Goal: Task Accomplishment & Management: Manage account settings

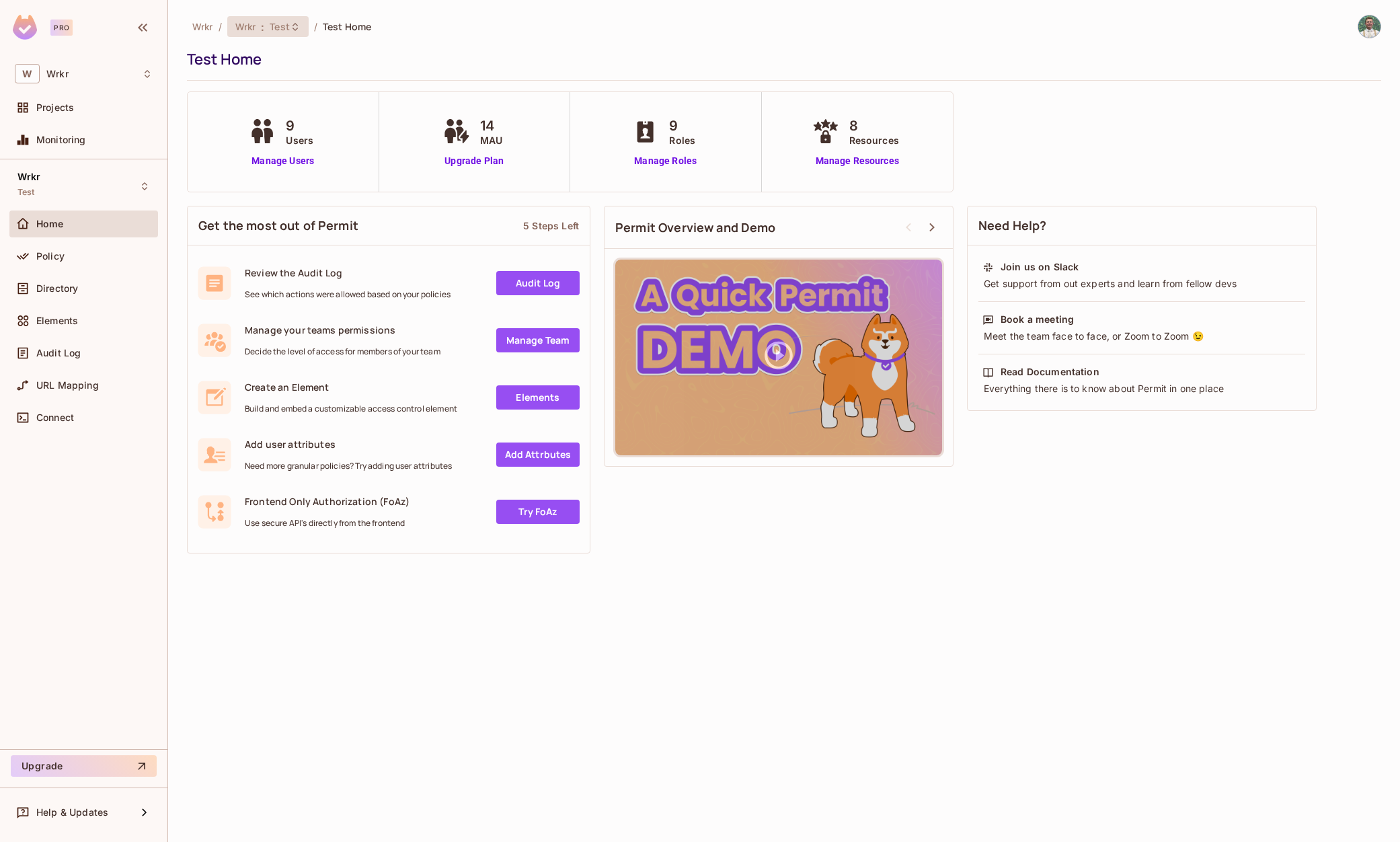
click at [288, 21] on span "Test" at bounding box center [280, 26] width 20 height 13
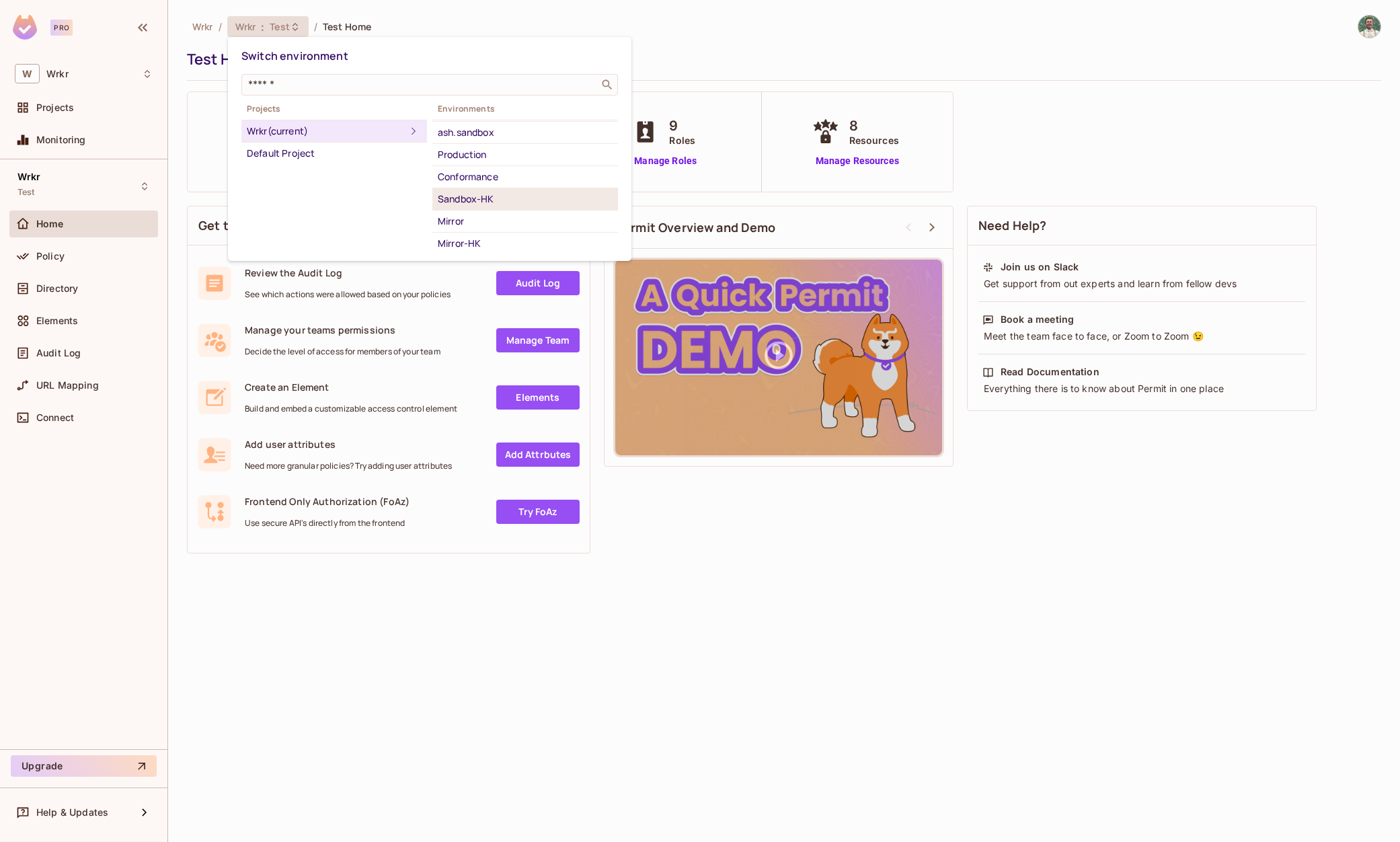
scroll to position [152, 0]
click at [488, 158] on div "Production" at bounding box center [526, 158] width 175 height 16
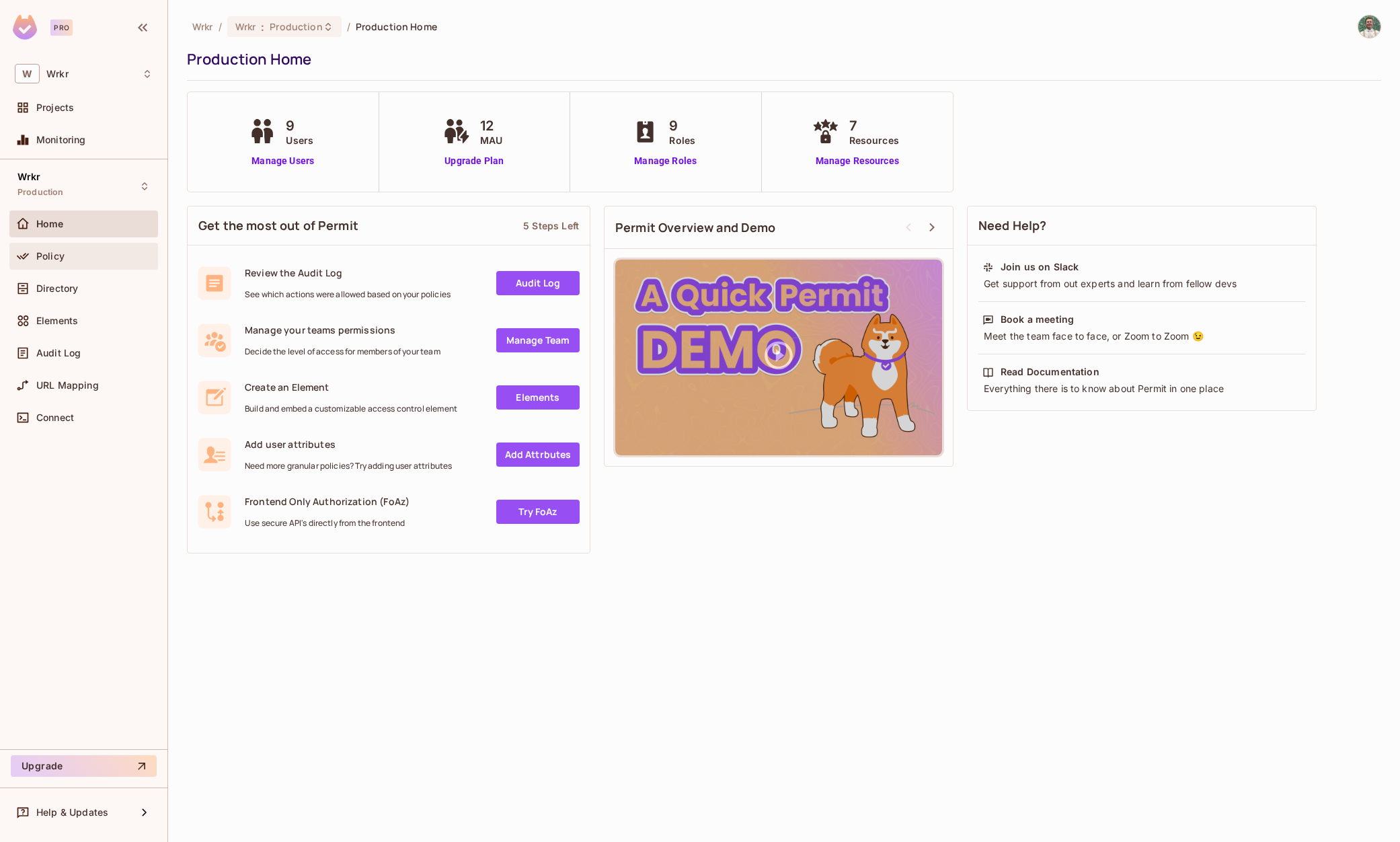
click at [98, 249] on div "Policy" at bounding box center [84, 256] width 138 height 16
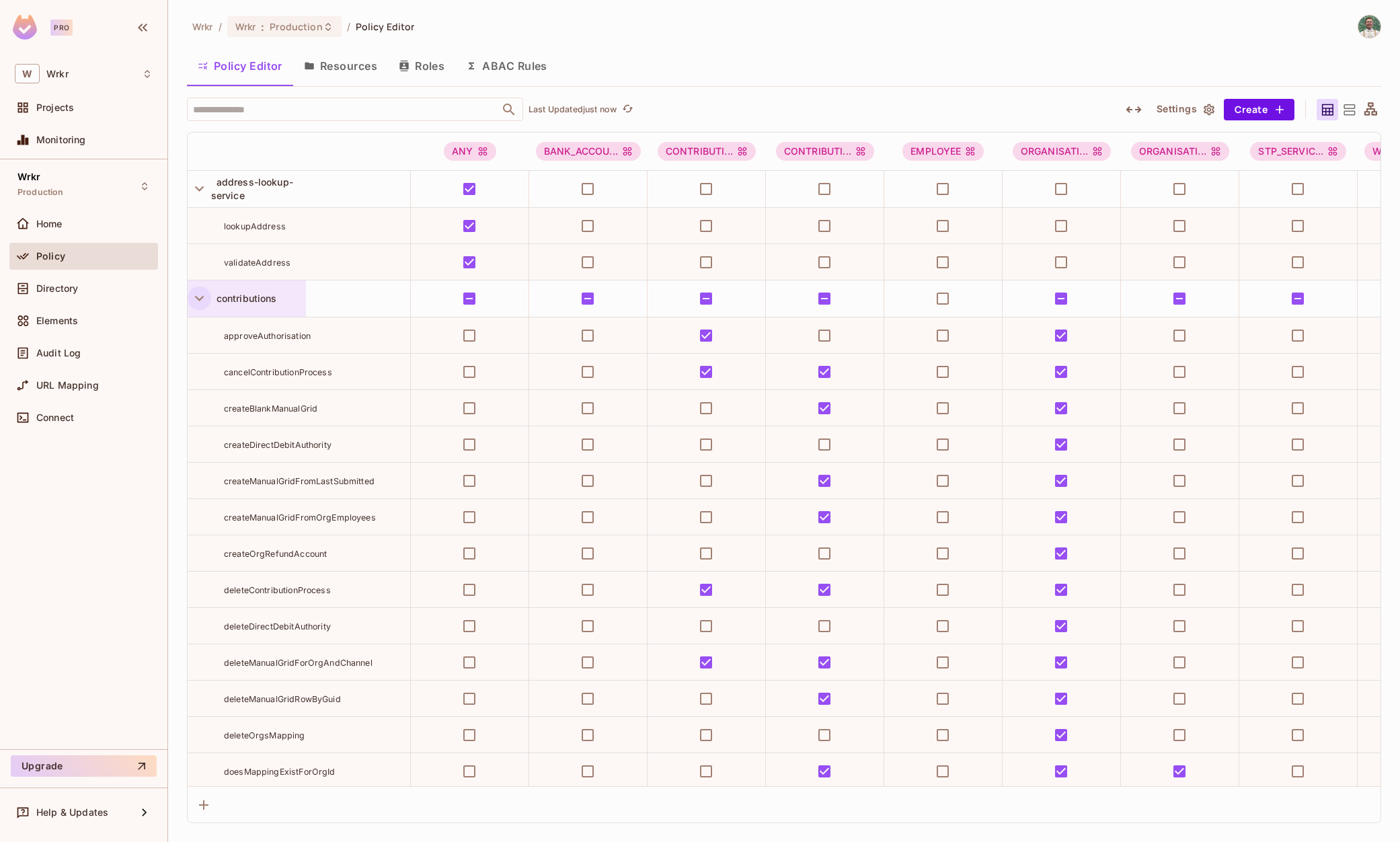
click at [197, 186] on icon "button" at bounding box center [199, 189] width 18 height 18
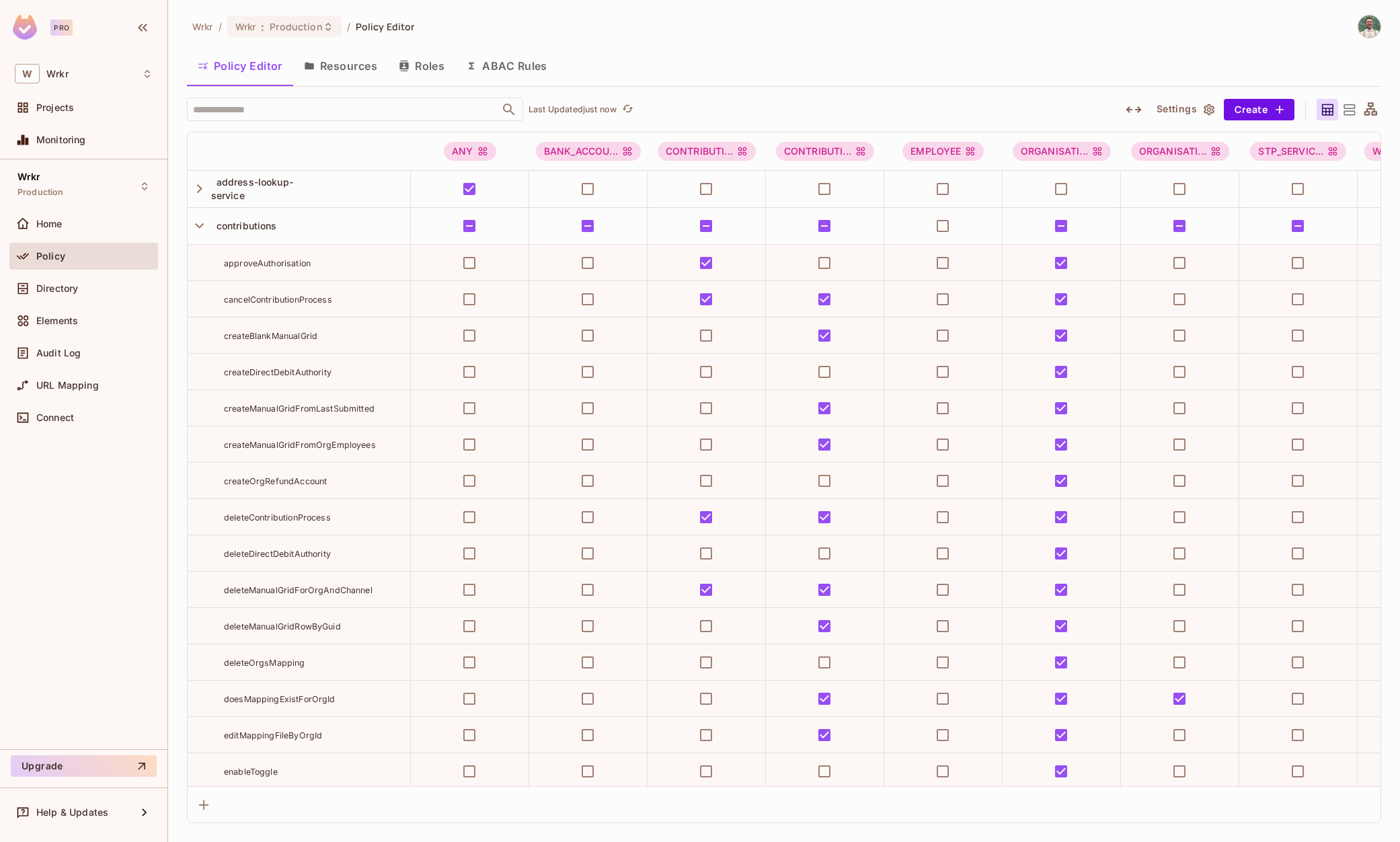
drag, startPoint x: 197, startPoint y: 228, endPoint x: 193, endPoint y: 257, distance: 29.3
click at [197, 228] on icon "button" at bounding box center [199, 225] width 18 height 18
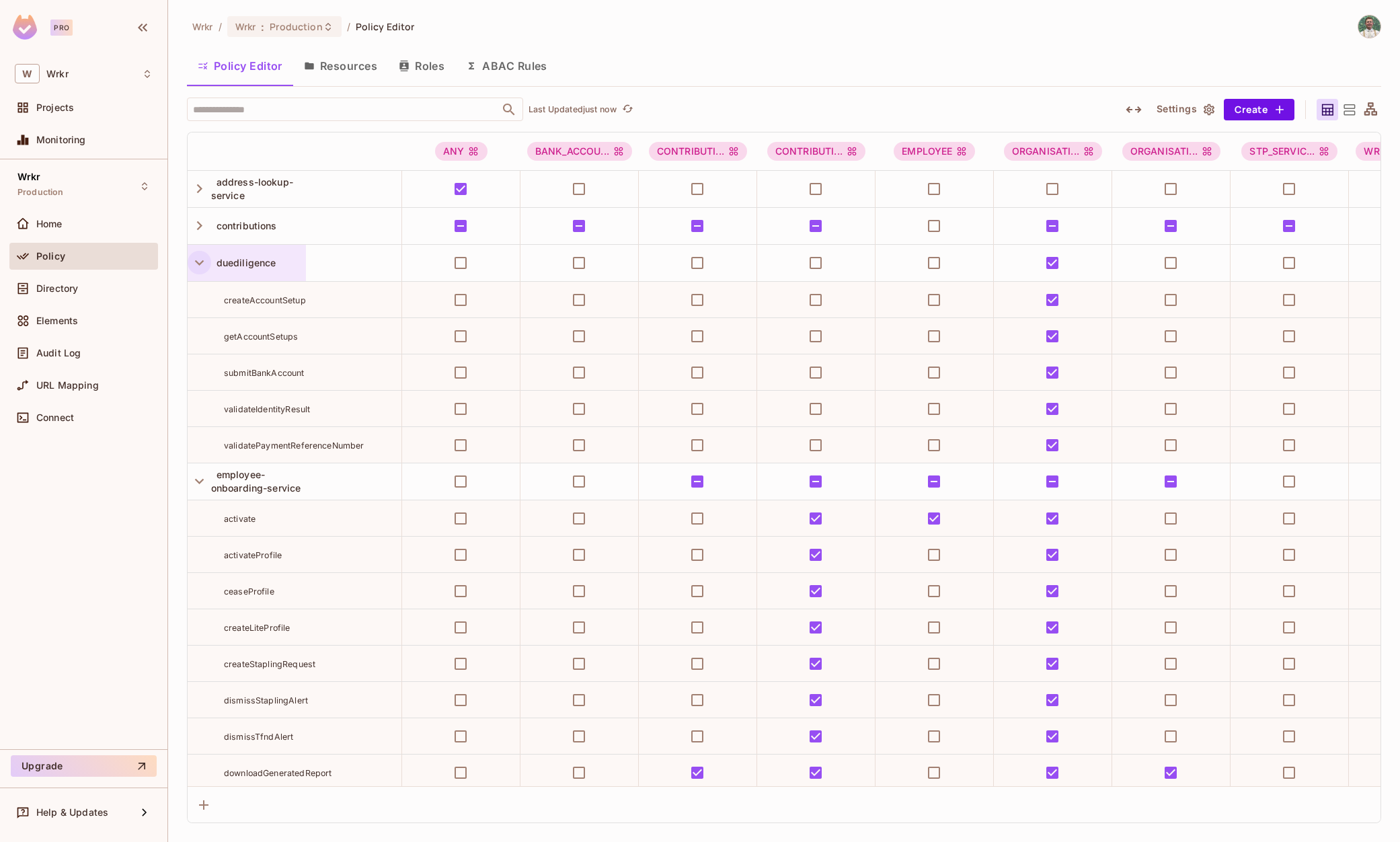
click at [195, 266] on icon "button" at bounding box center [199, 262] width 18 height 18
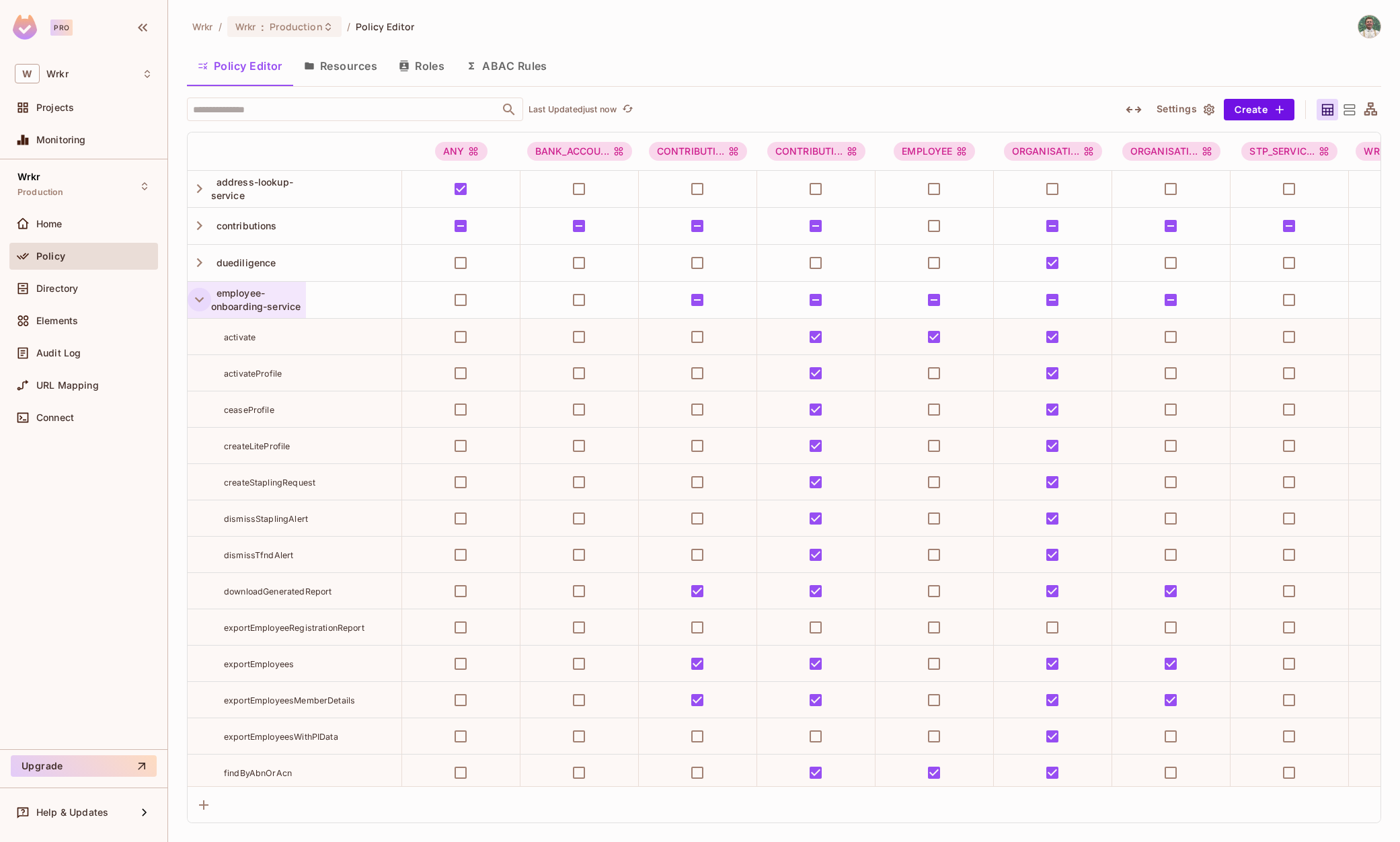
click at [195, 292] on icon "button" at bounding box center [199, 299] width 18 height 18
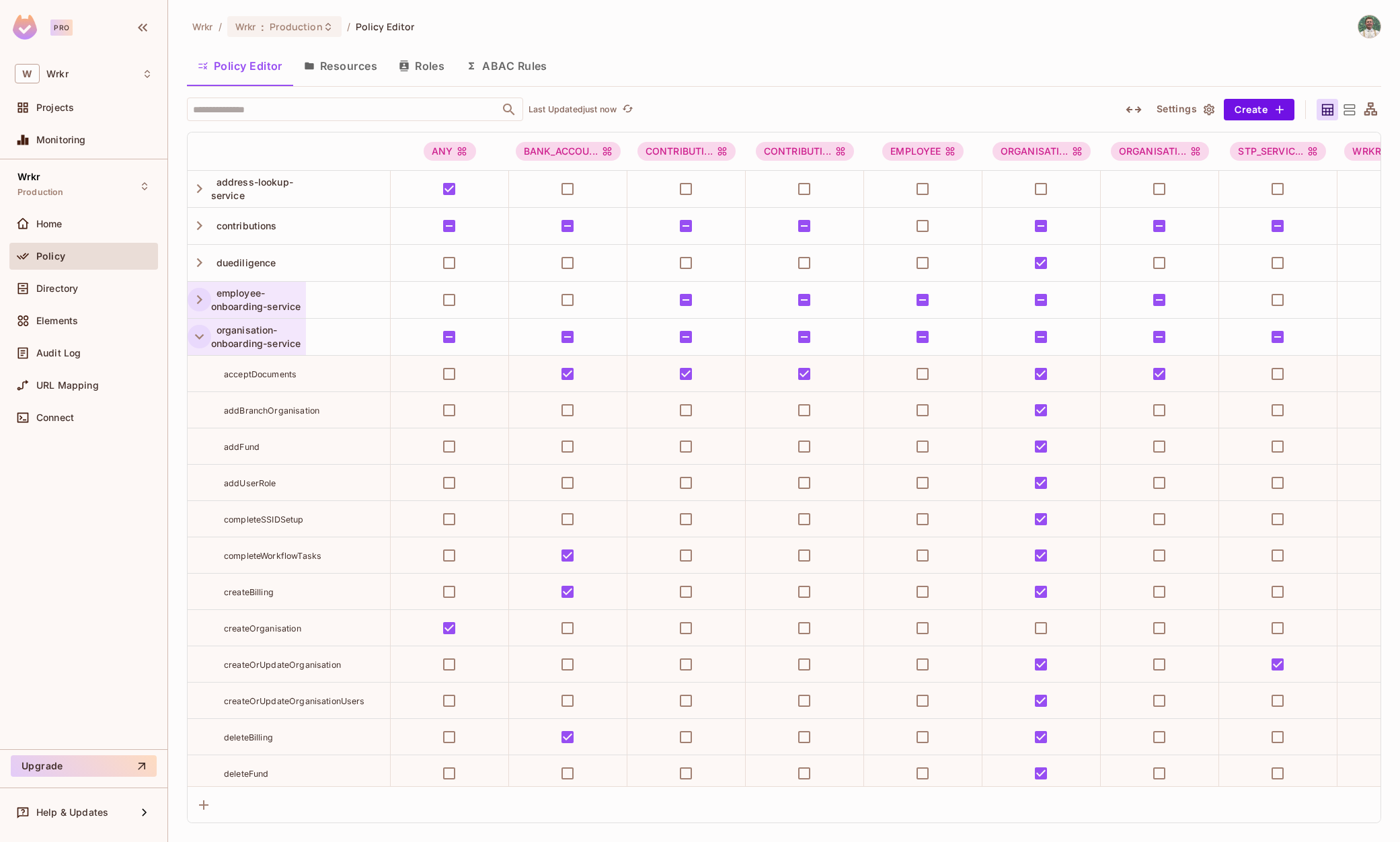
click at [195, 335] on icon "button" at bounding box center [199, 336] width 18 height 18
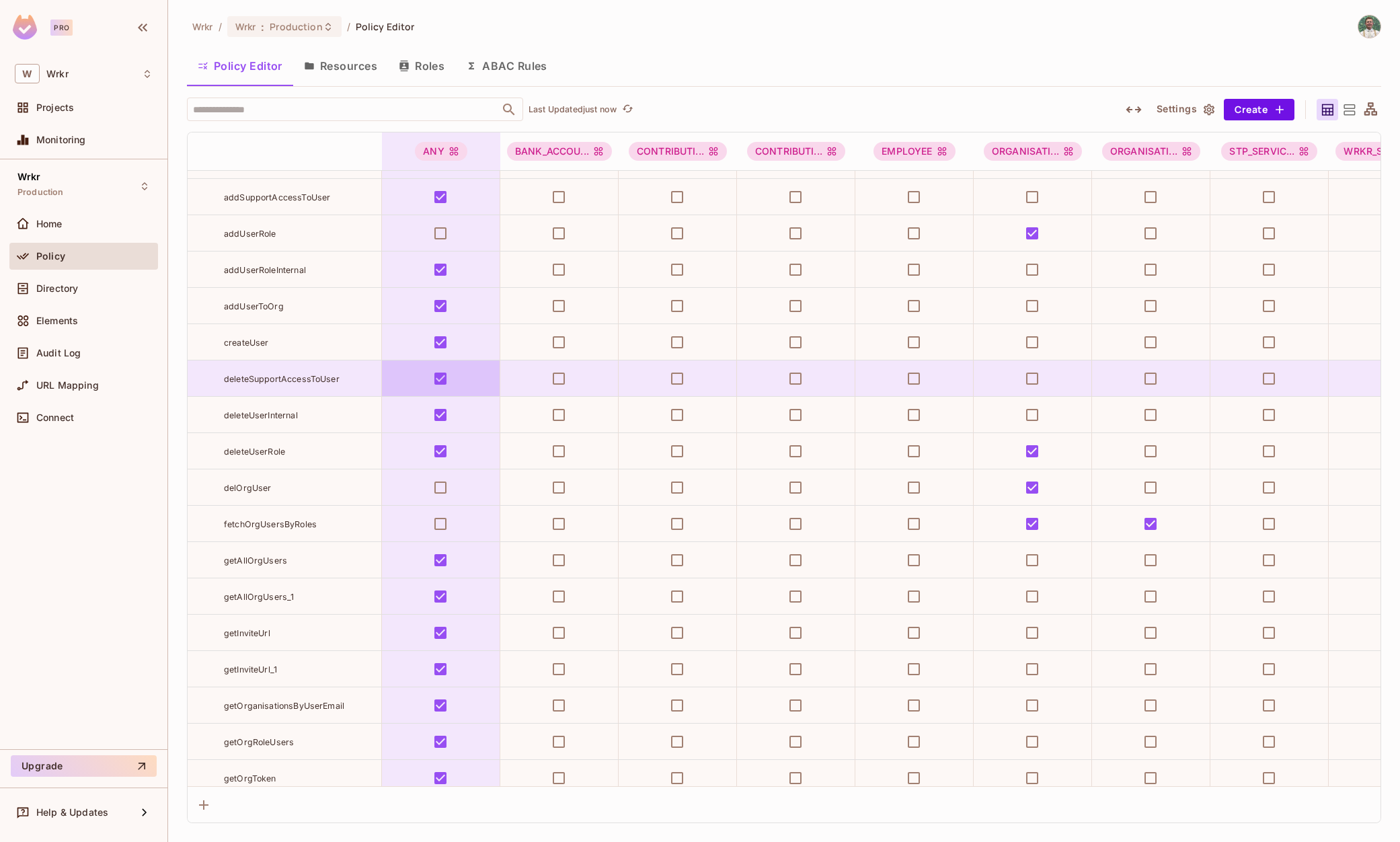
scroll to position [1876, 0]
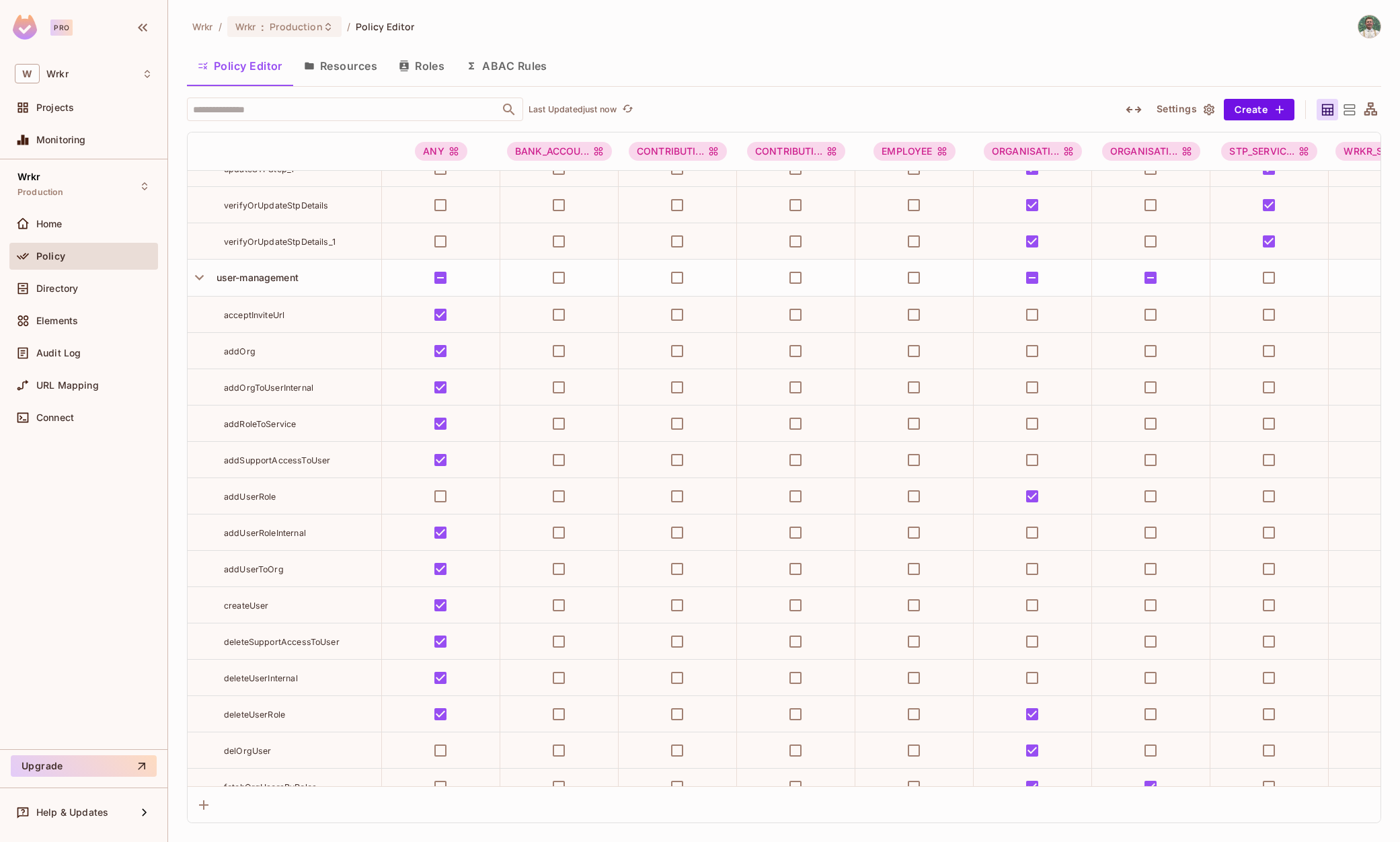
click at [198, 273] on icon "button" at bounding box center [199, 277] width 18 height 18
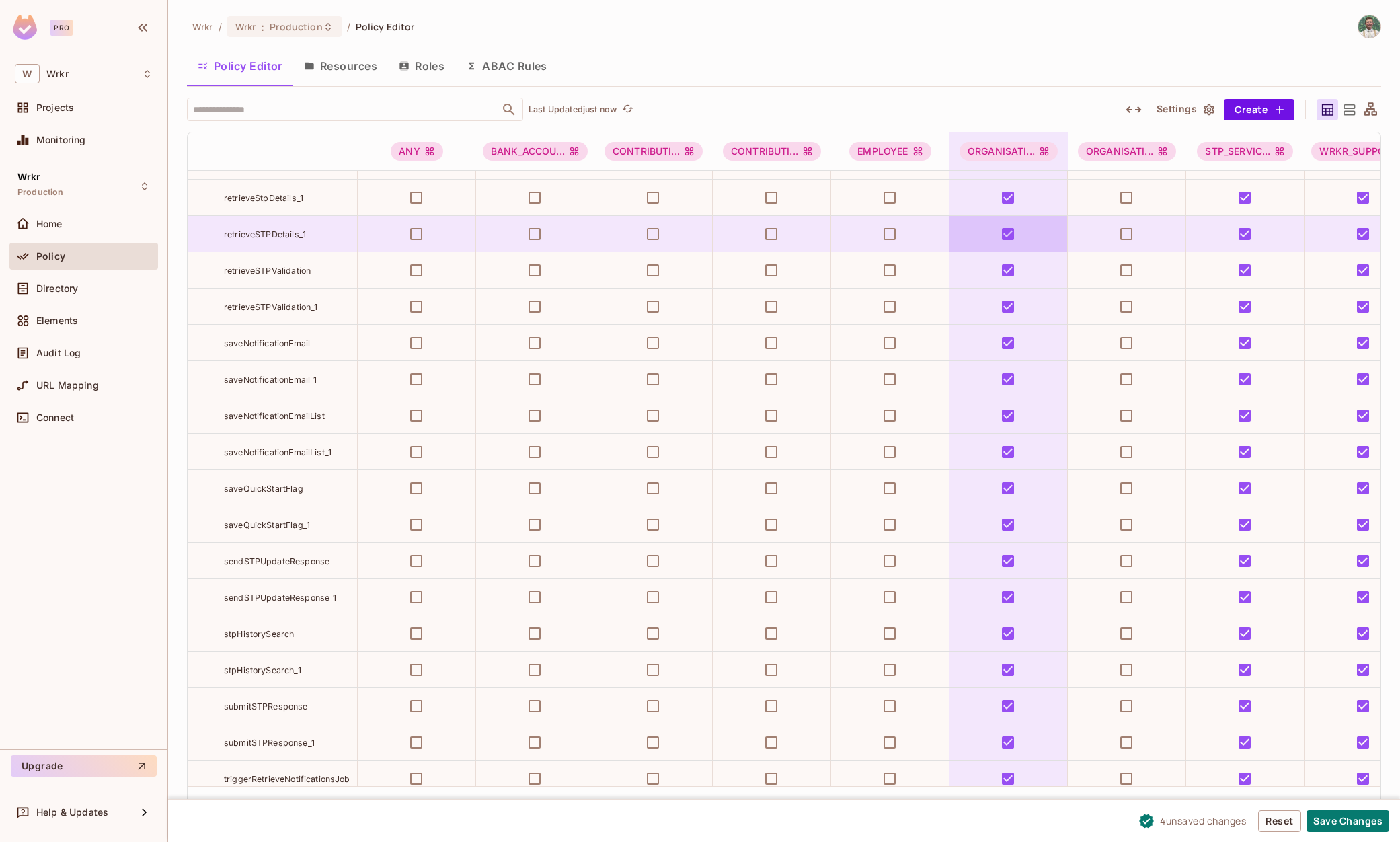
scroll to position [1396, 0]
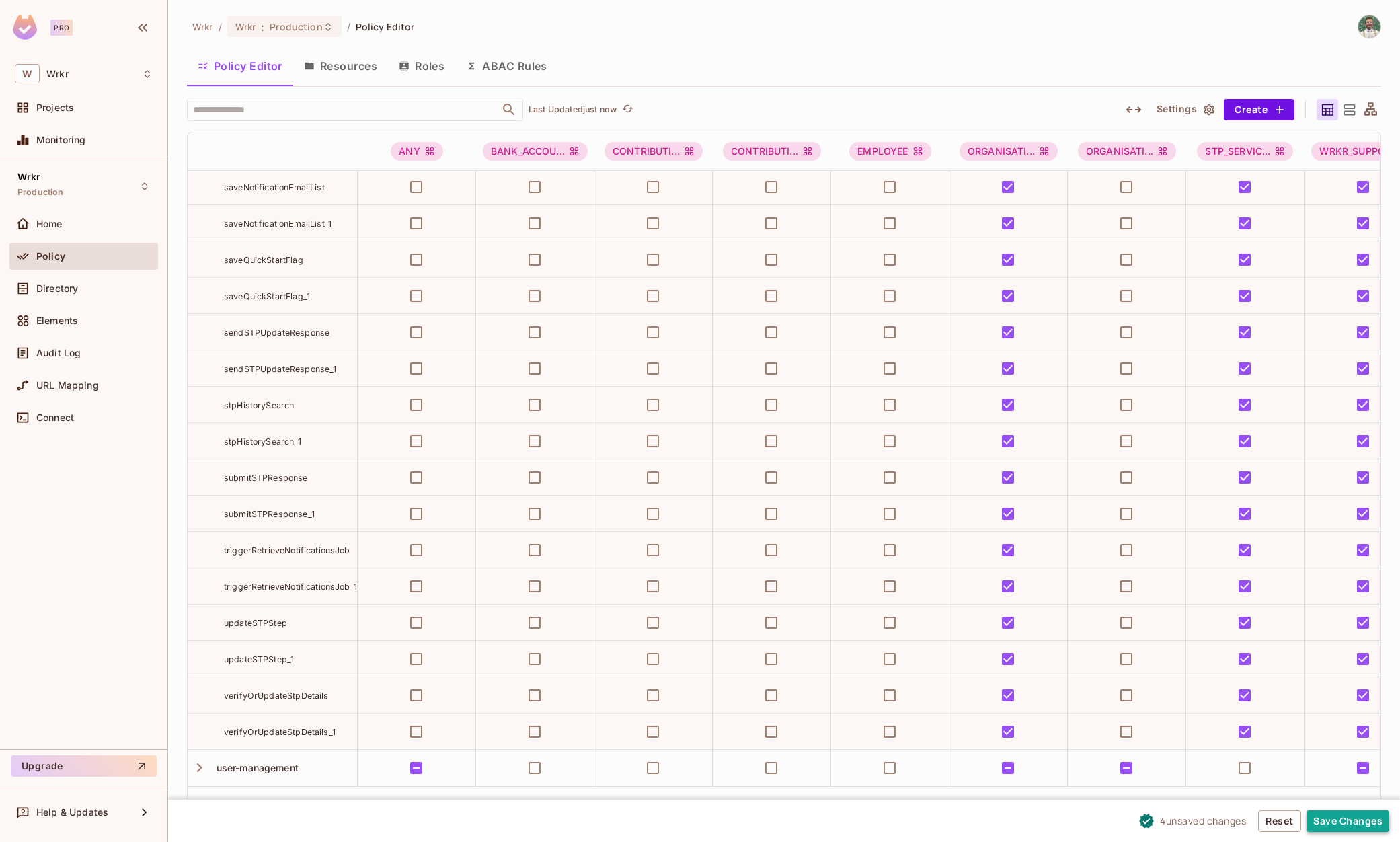
click at [1333, 824] on button "Save Changes" at bounding box center [1348, 821] width 83 height 22
click at [631, 44] on div "Wrkr / Wrkr : Production / Policy Editor Policy Editor Resources Roles ABAC Rul…" at bounding box center [784, 419] width 1195 height 808
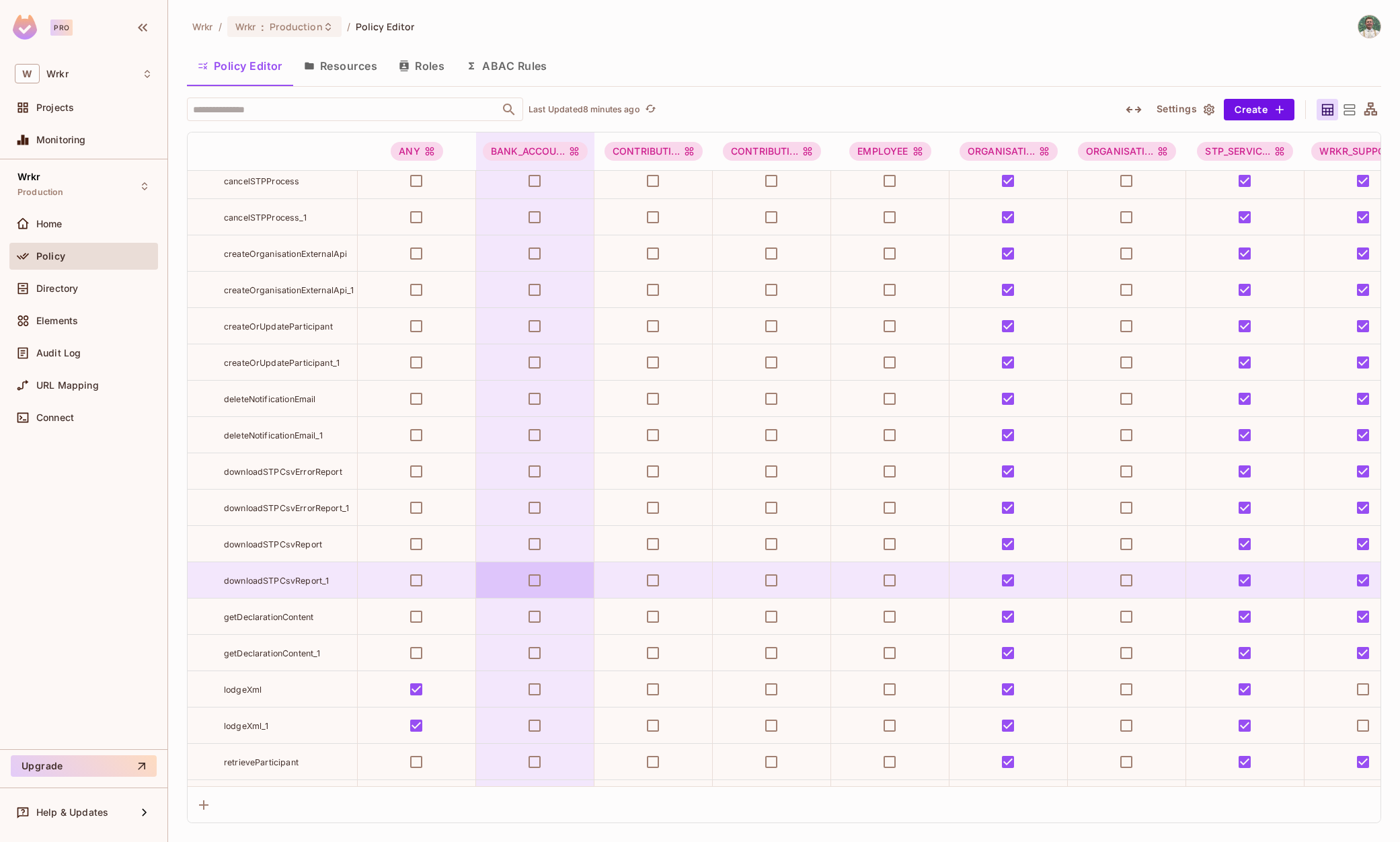
scroll to position [0, 0]
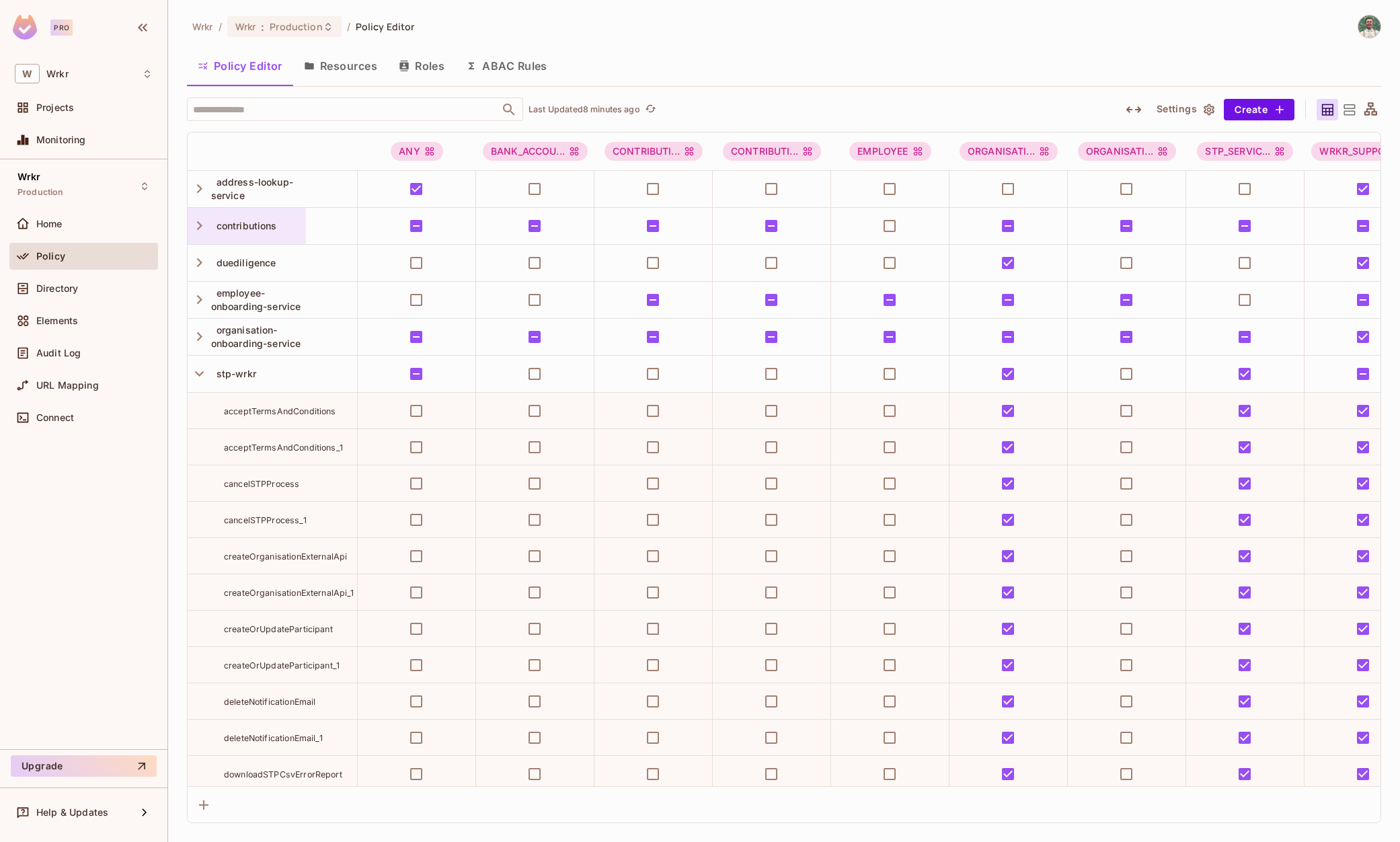
drag, startPoint x: 197, startPoint y: 224, endPoint x: 214, endPoint y: 234, distance: 19.7
click at [197, 224] on icon "button" at bounding box center [199, 225] width 18 height 18
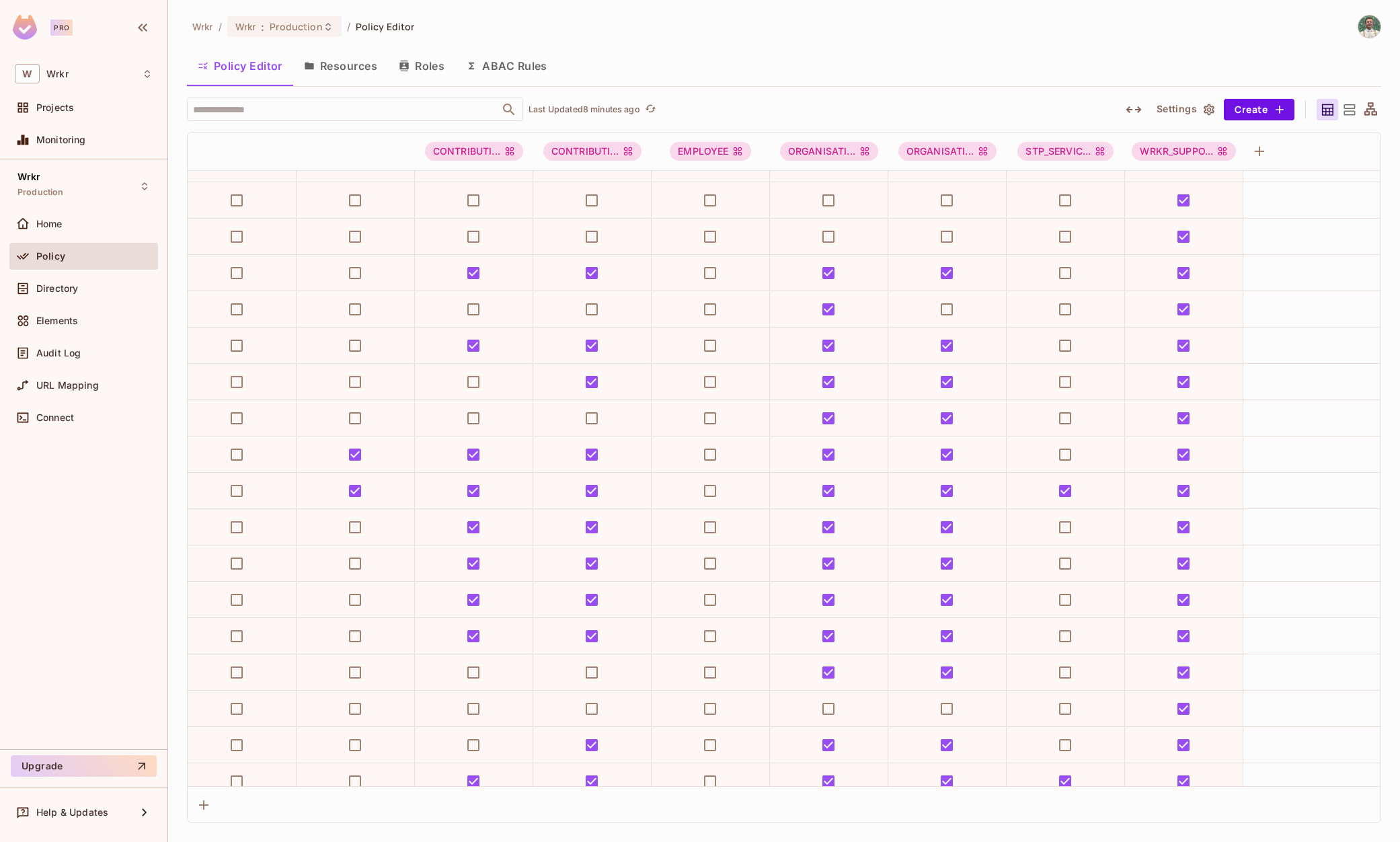
scroll to position [1297, 257]
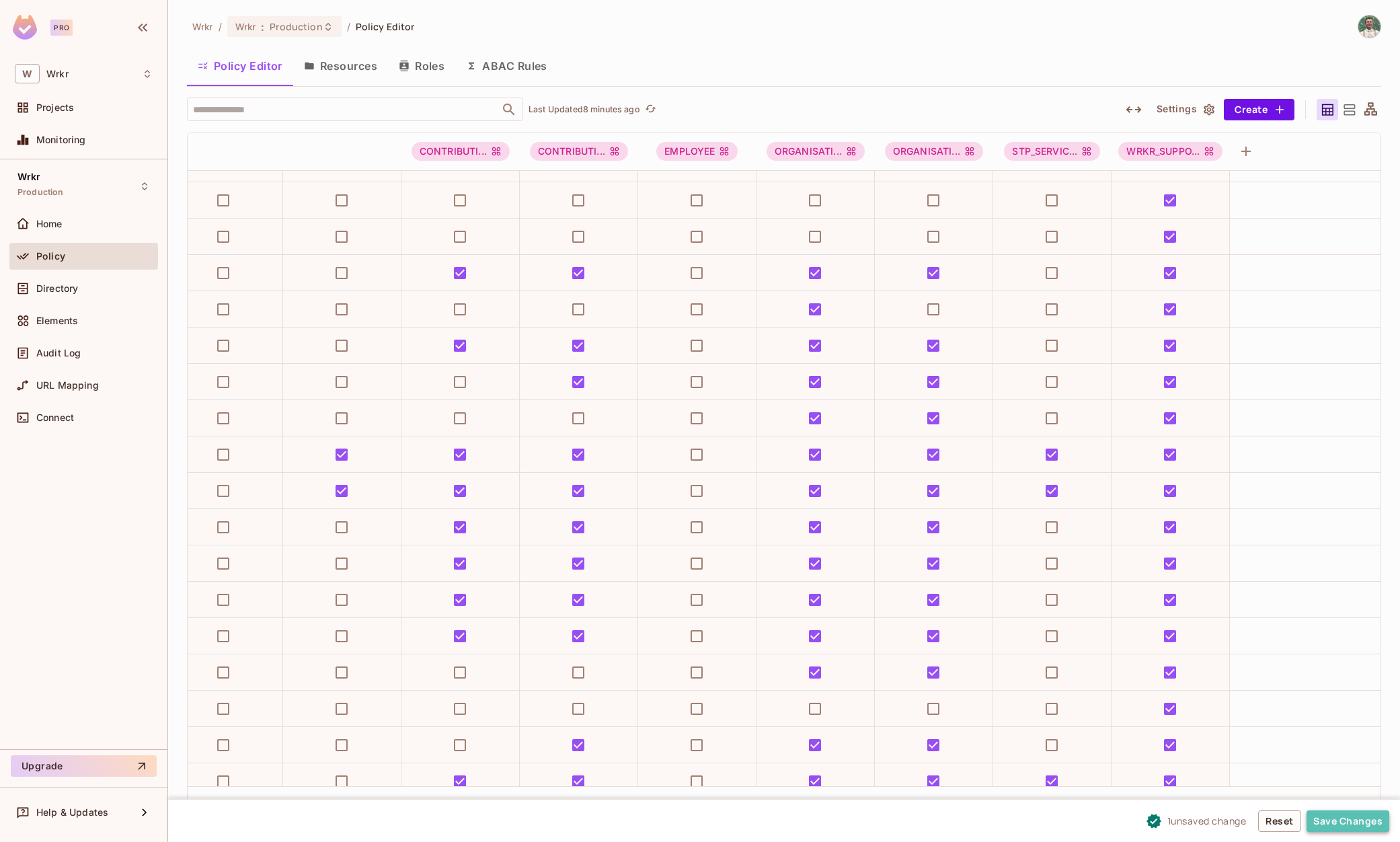
click at [1345, 818] on button "Save Changes" at bounding box center [1348, 821] width 83 height 22
click at [755, 28] on div "Wrkr / Wrkr : Production / Policy Editor" at bounding box center [784, 26] width 1195 height 24
